Goal: Transaction & Acquisition: Purchase product/service

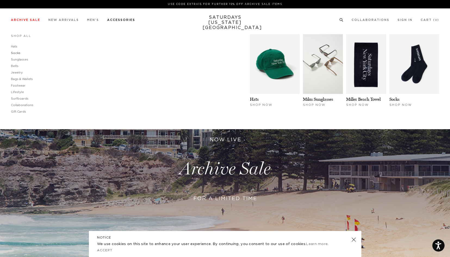
click at [17, 54] on link "Socks" at bounding box center [16, 53] width 10 height 3
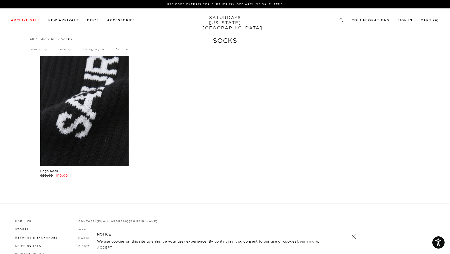
click at [87, 133] on link at bounding box center [84, 111] width 88 height 110
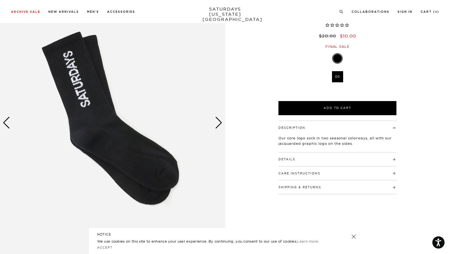
scroll to position [103, 0]
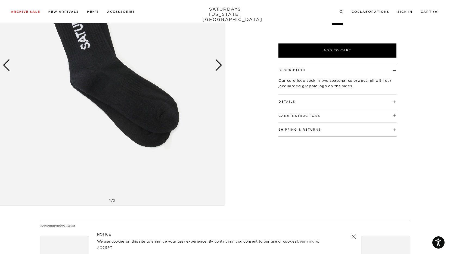
click at [216, 68] on div "Next slide" at bounding box center [218, 65] width 7 height 12
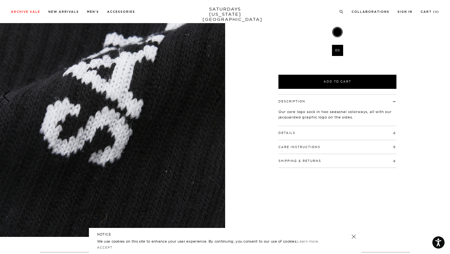
scroll to position [0, 0]
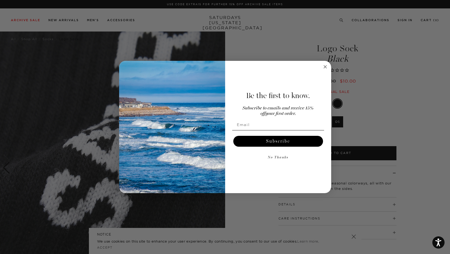
click at [322, 66] on circle "Close dialog" at bounding box center [325, 67] width 6 height 6
